Goal: Information Seeking & Learning: Compare options

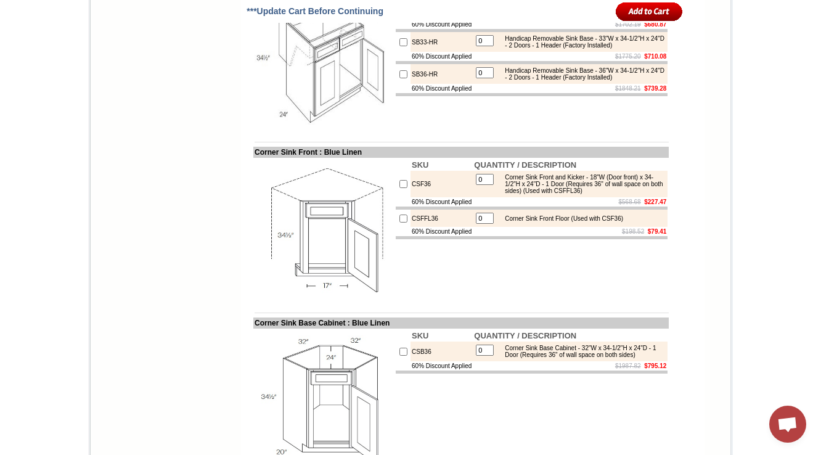
scroll to position [4700, 0]
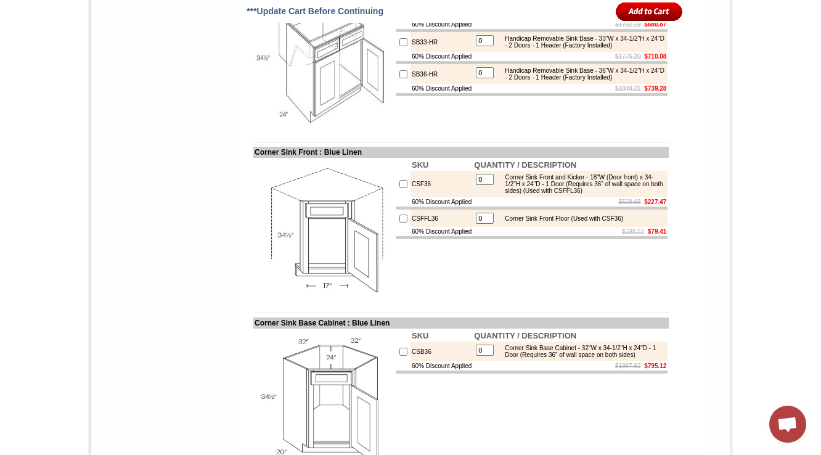
scroll to position [4651, 0]
drag, startPoint x: 503, startPoint y: 147, endPoint x: 534, endPoint y: 158, distance: 32.7
copy div "(Trimming to be done in field, has a fixed platform)"
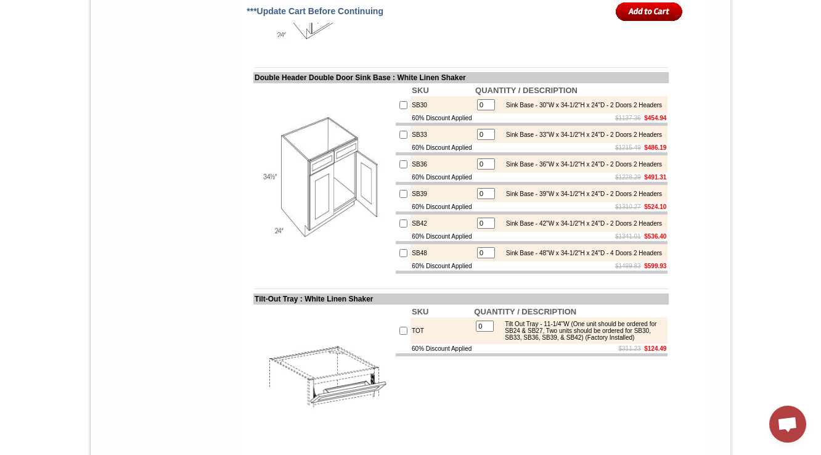
scroll to position [4735, 0]
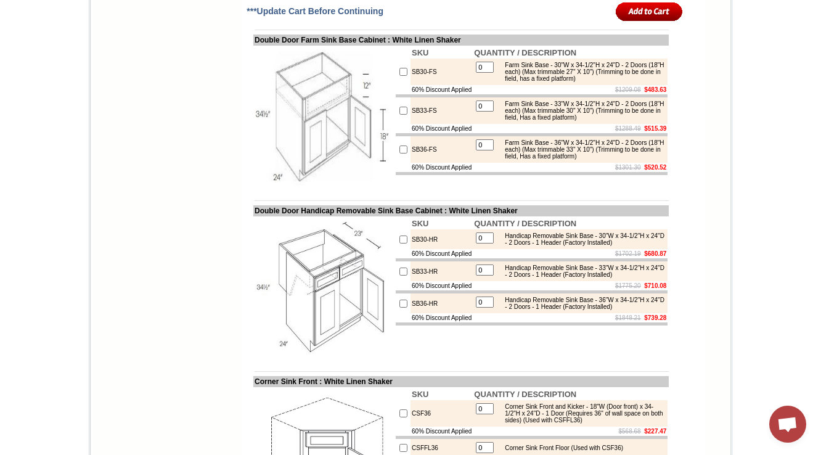
drag, startPoint x: 244, startPoint y: 195, endPoint x: 283, endPoint y: 194, distance: 39.4
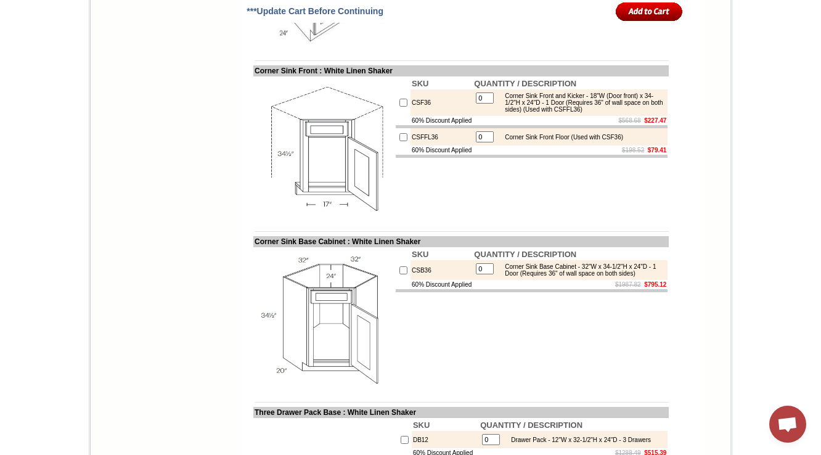
scroll to position [5059, 0]
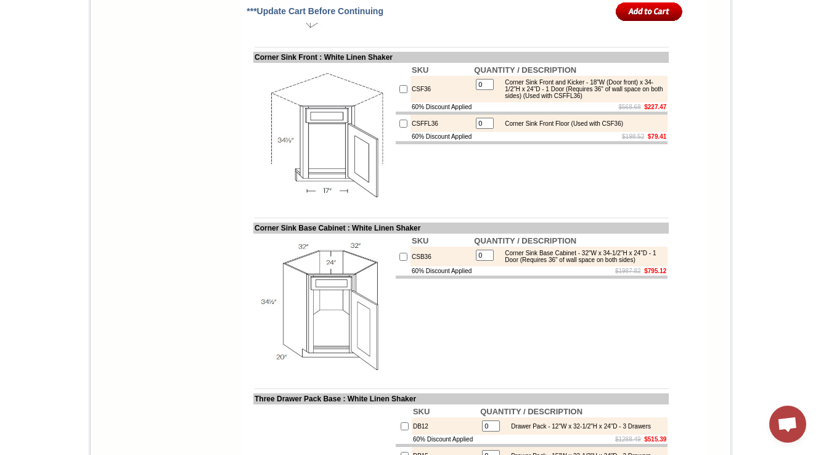
drag, startPoint x: 241, startPoint y: 43, endPoint x: 384, endPoint y: 42, distance: 143.0
copy td "Double Door Farm Sink Base Cabin"
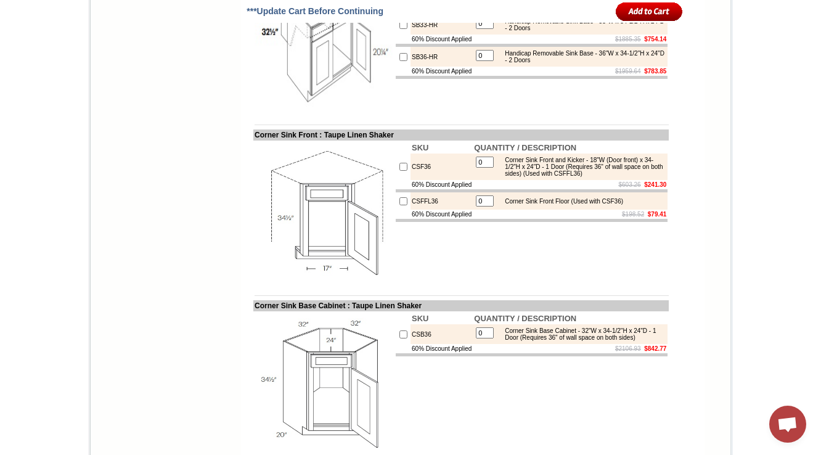
scroll to position [5044, 0]
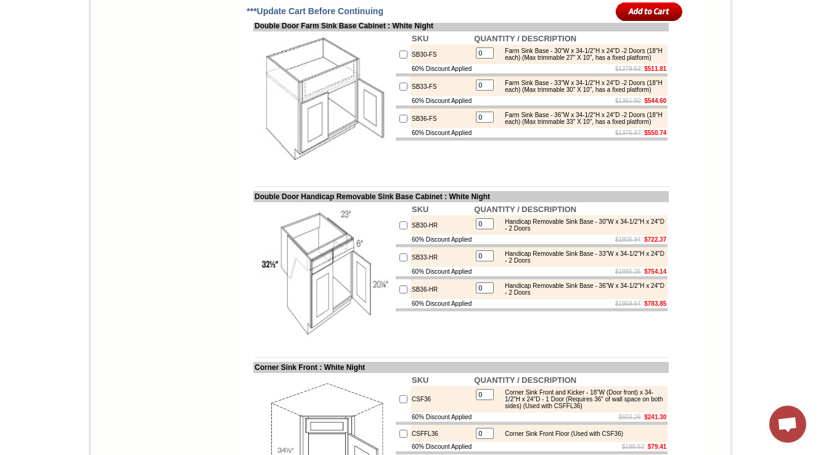
scroll to position [4995, 0]
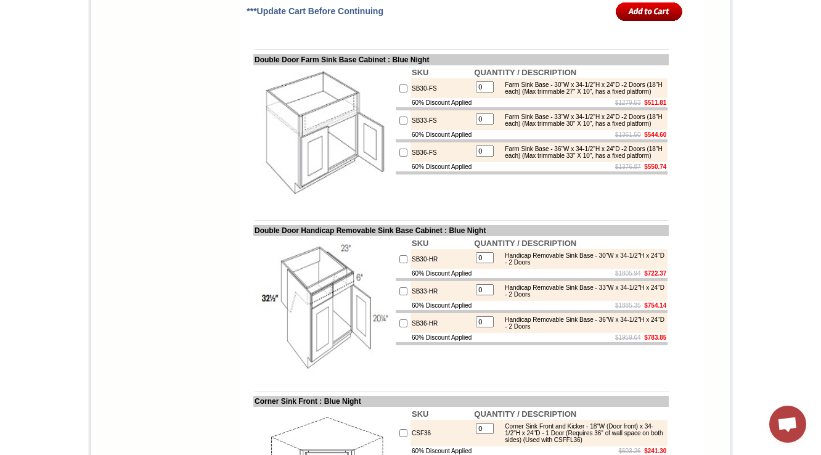
scroll to position [4995, 0]
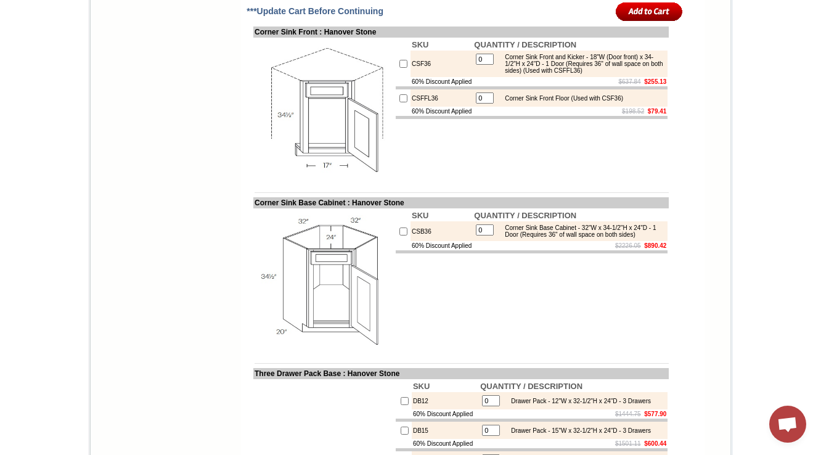
scroll to position [5035, 0]
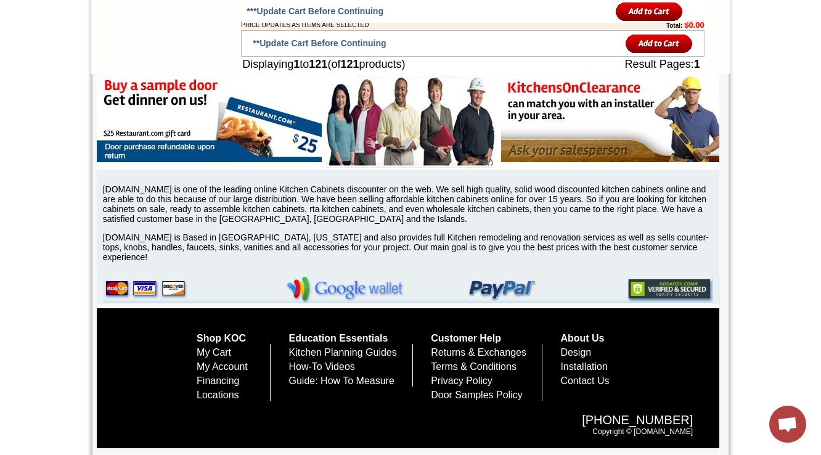
scroll to position [4739, 0]
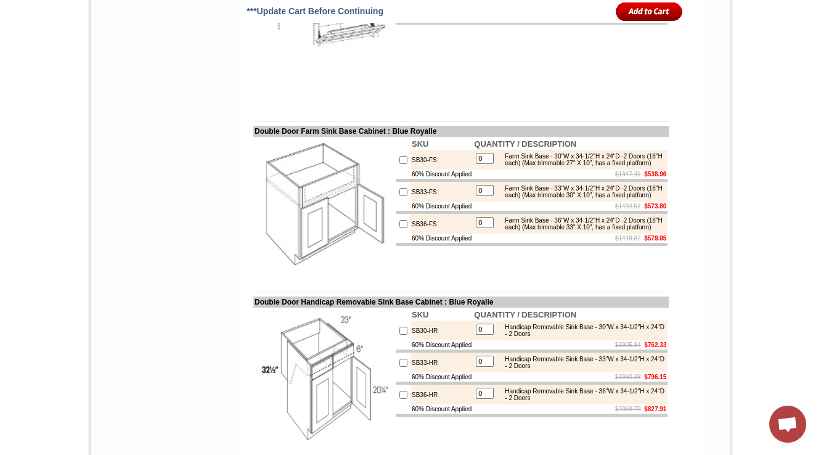
scroll to position [4640, 0]
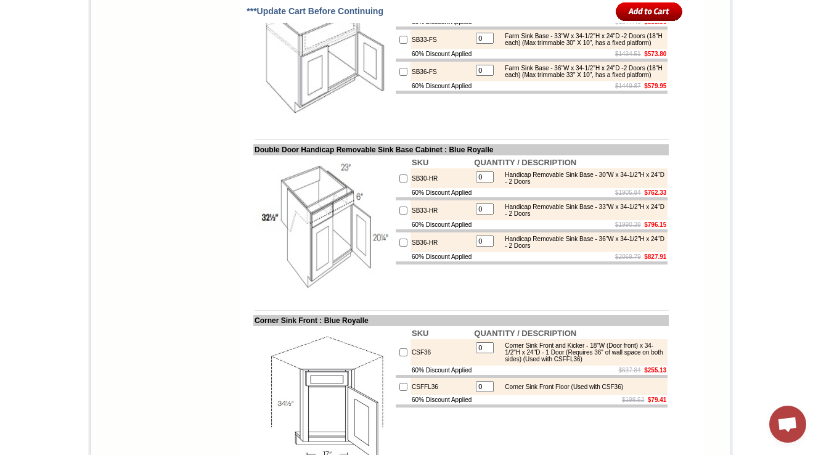
scroll to position [4788, 0]
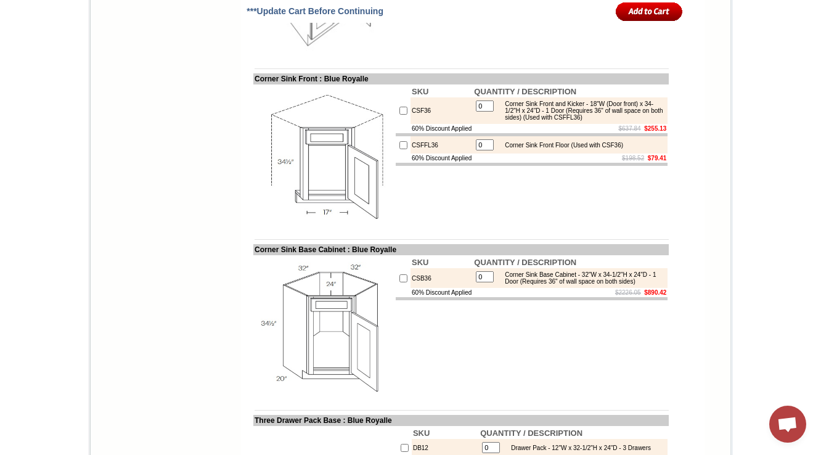
scroll to position [5035, 0]
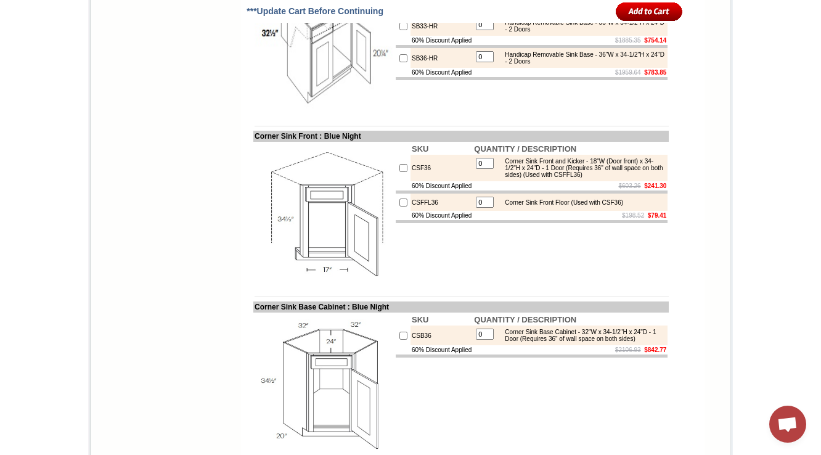
scroll to position [4995, 0]
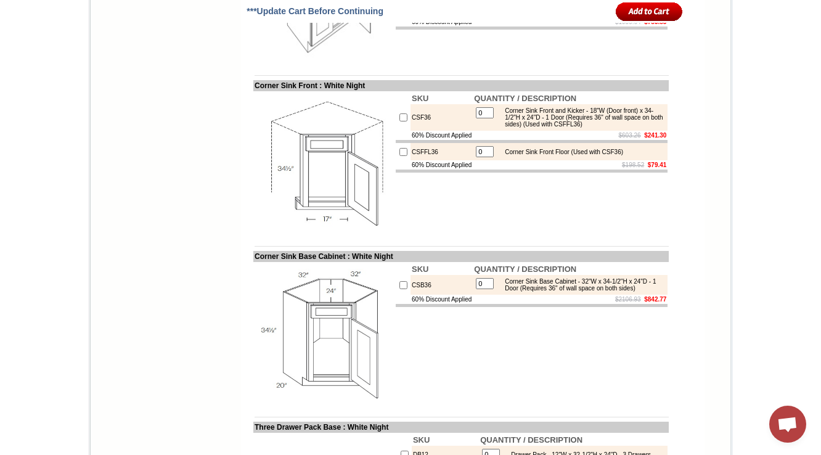
drag, startPoint x: 296, startPoint y: 69, endPoint x: 393, endPoint y: 67, distance: 96.8
copy td "Farm Sink Base Cabinet"
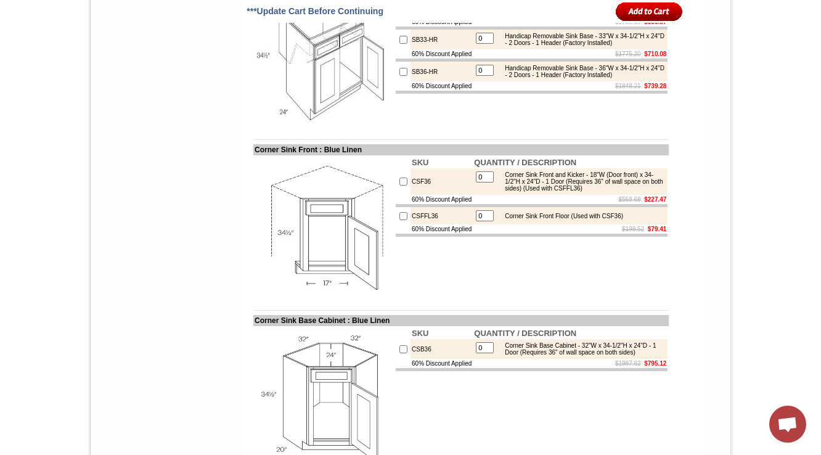
drag, startPoint x: 505, startPoint y: 194, endPoint x: 535, endPoint y: 207, distance: 32.8
copy div "(Trimming to be done in field, Has a fixed platform)"
drag, startPoint x: 505, startPoint y: 197, endPoint x: 536, endPoint y: 200, distance: 31.0
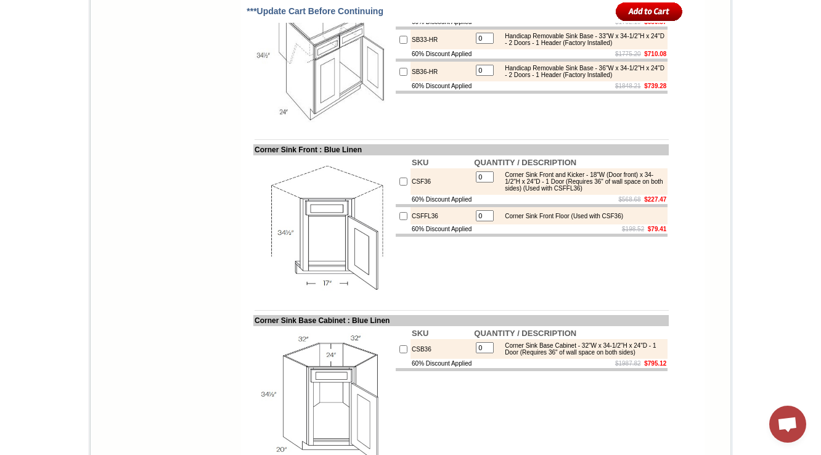
copy div "(Trimming to be done in field, Has a fixed platform)"
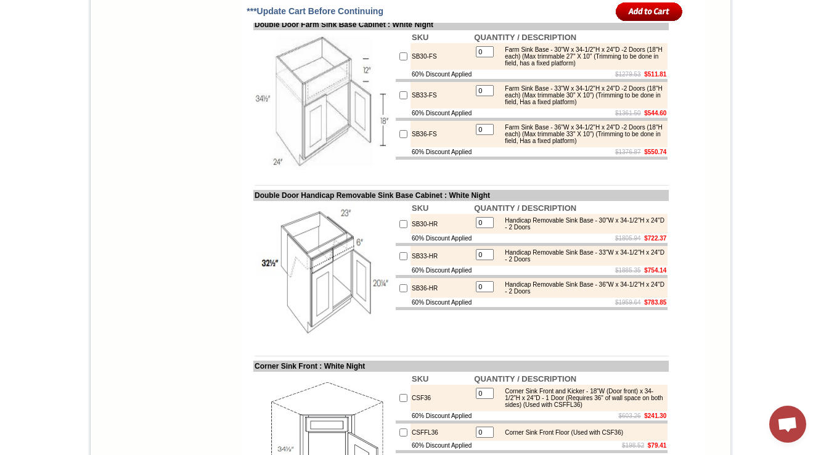
scroll to position [4735, 0]
